Goal: Find specific page/section: Find specific page/section

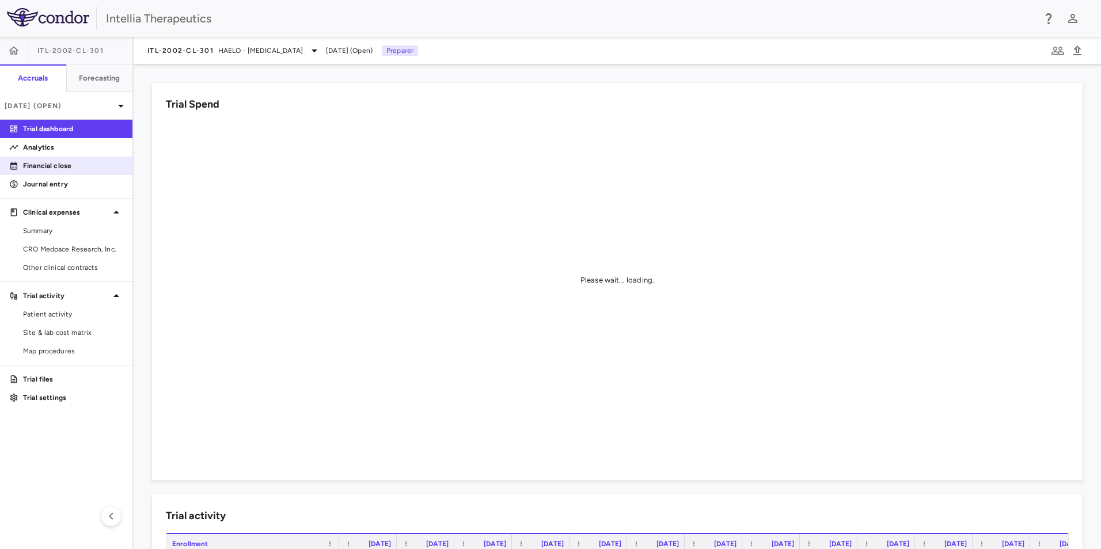
drag, startPoint x: 66, startPoint y: 165, endPoint x: 78, endPoint y: 160, distance: 12.4
click at [66, 165] on p "Financial close" at bounding box center [73, 166] width 100 height 10
